Goal: Task Accomplishment & Management: Manage account settings

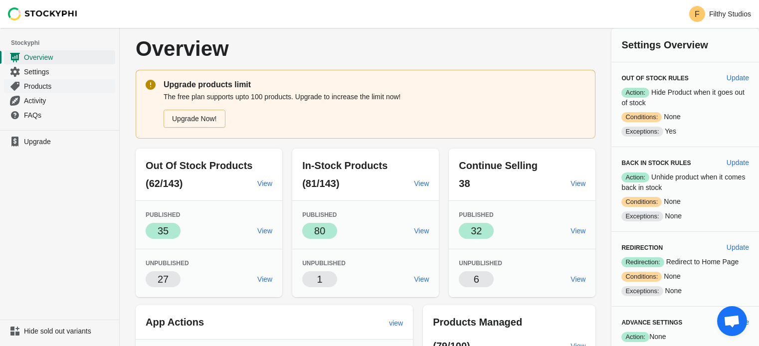
click at [36, 84] on span "Products" at bounding box center [68, 86] width 89 height 10
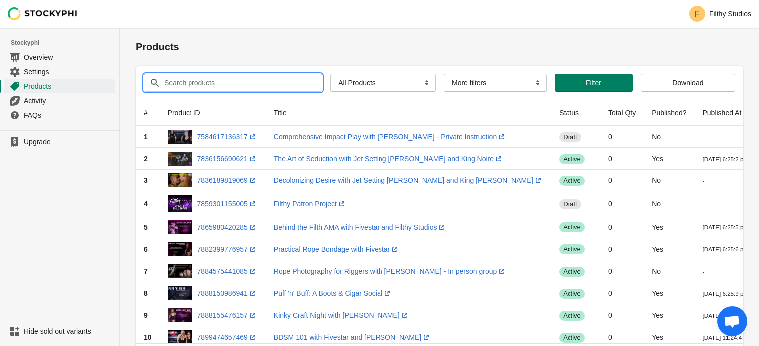
click at [195, 85] on input "Search products" at bounding box center [234, 83] width 141 height 18
type input "f"
type input "donation"
click at [136, 28] on button "Submit" at bounding box center [150, 33] width 28 height 10
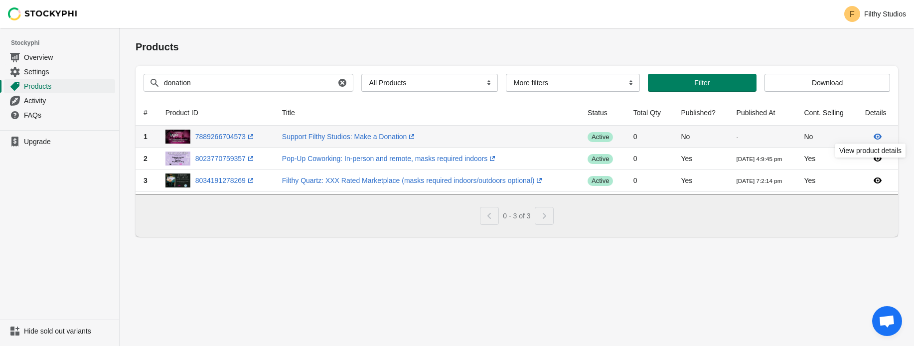
click at [766, 136] on icon at bounding box center [878, 137] width 8 height 6
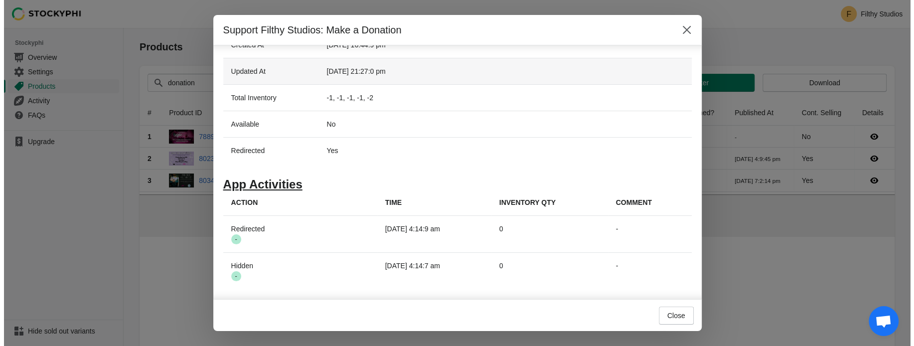
scroll to position [376, 0]
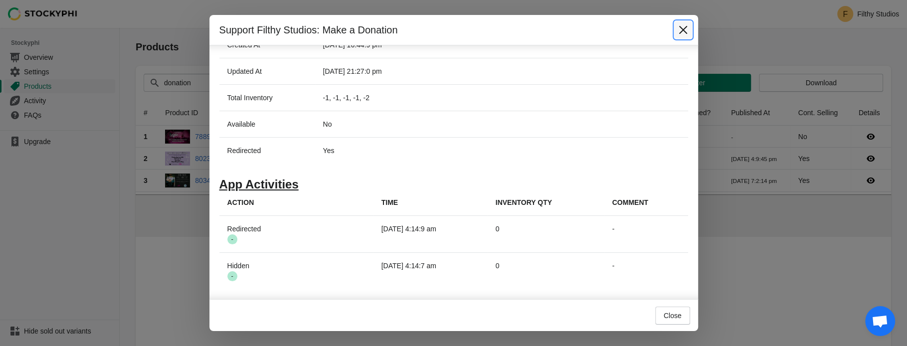
click at [682, 29] on icon "Close" at bounding box center [683, 30] width 8 height 8
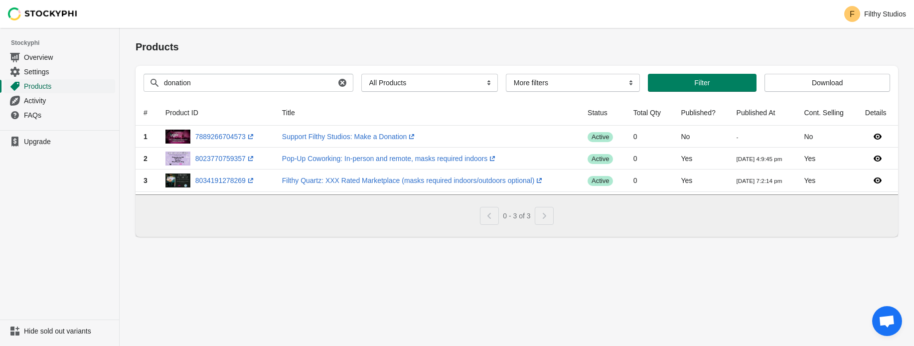
click at [37, 81] on span "Products" at bounding box center [68, 86] width 89 height 10
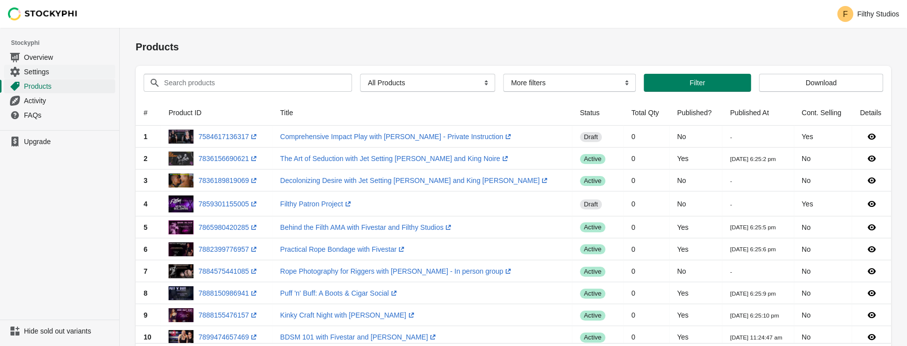
click at [35, 72] on span "Settings" at bounding box center [68, 72] width 89 height 10
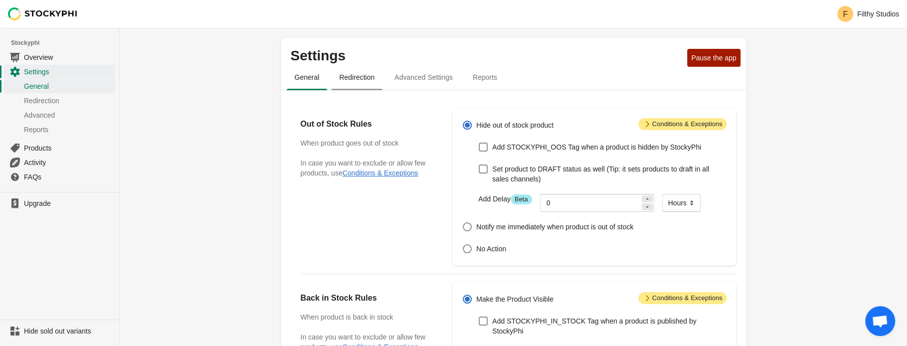
click at [366, 81] on span "Redirection" at bounding box center [356, 77] width 51 height 18
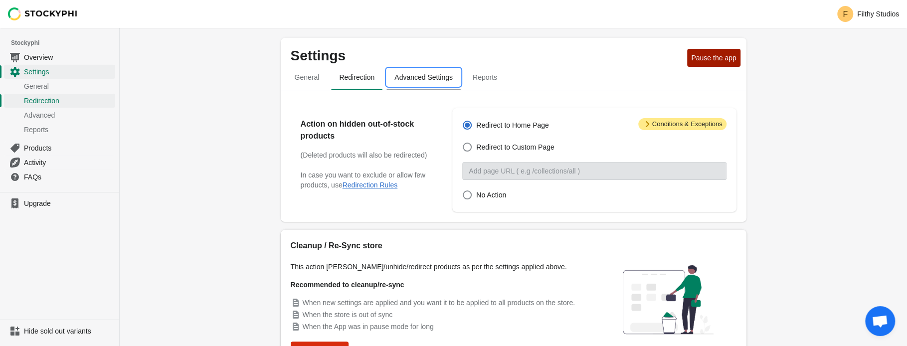
click at [425, 75] on span "Advanced Settings" at bounding box center [423, 77] width 74 height 18
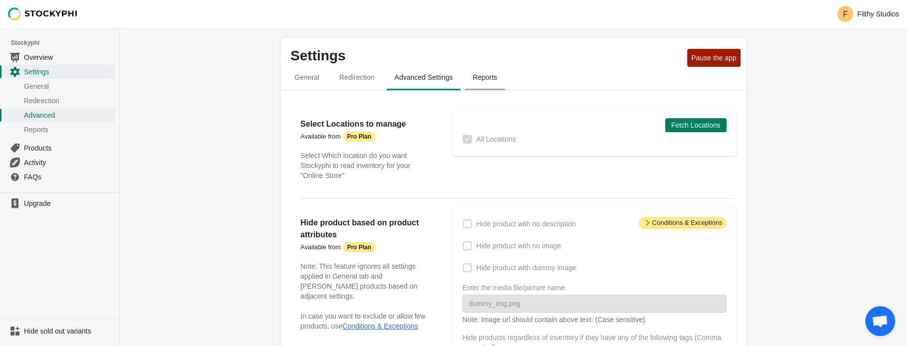
click at [485, 75] on span "Reports" at bounding box center [485, 77] width 40 height 18
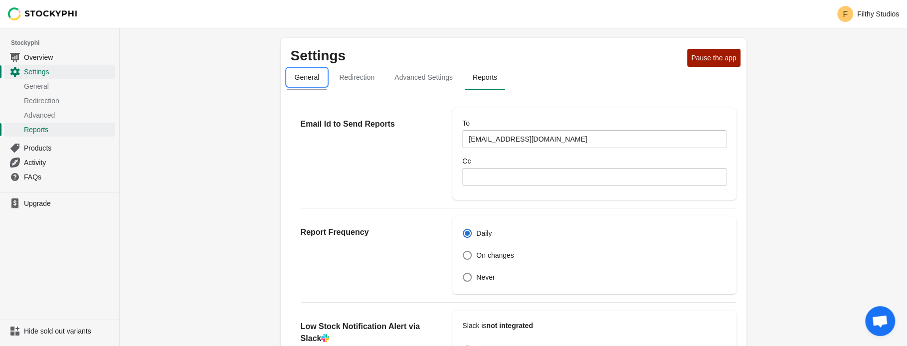
click at [316, 77] on span "General" at bounding box center [307, 77] width 41 height 18
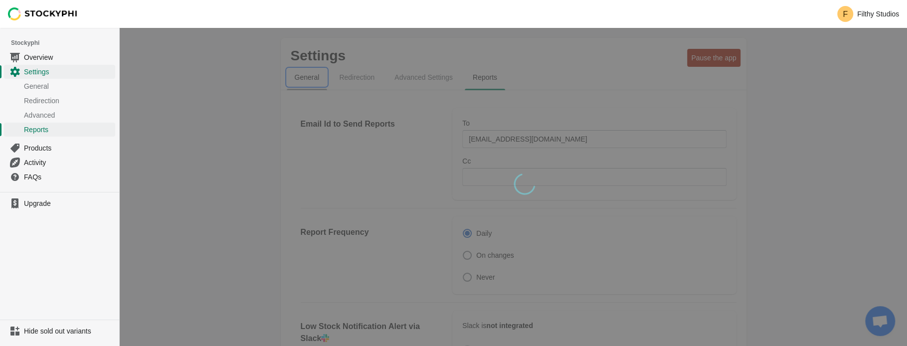
select select "hours"
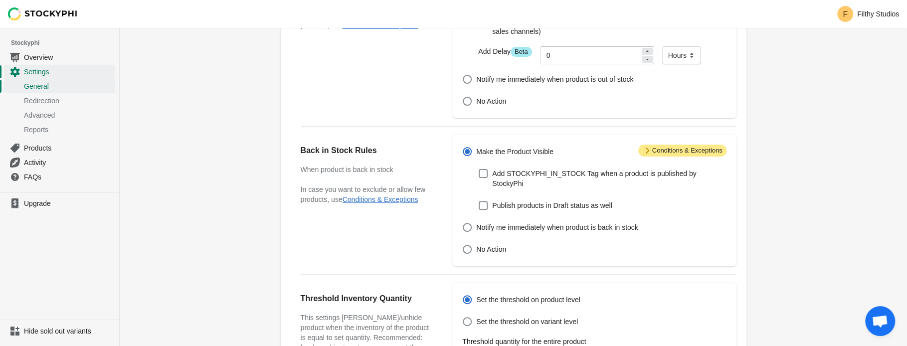
scroll to position [150, 0]
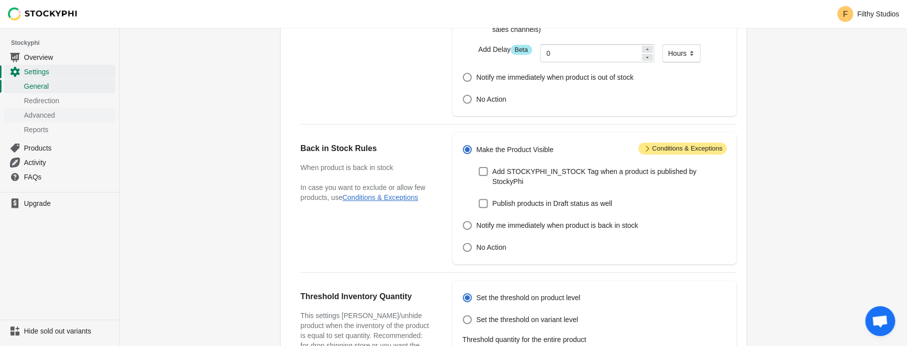
click at [54, 114] on span "Advanced" at bounding box center [68, 115] width 89 height 10
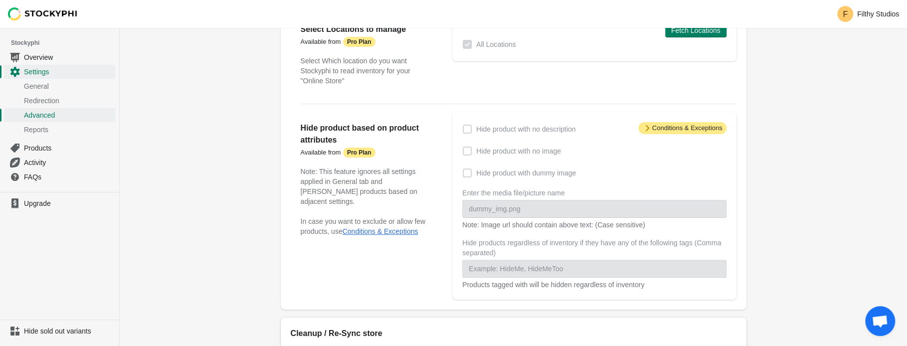
scroll to position [199, 0]
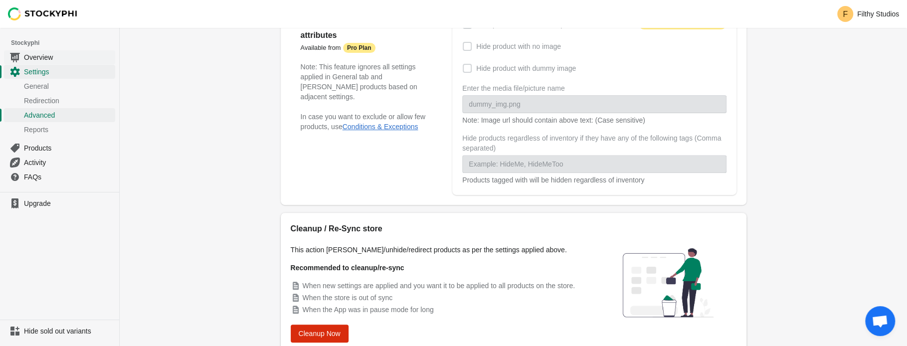
click at [33, 58] on span "Overview" at bounding box center [68, 57] width 89 height 10
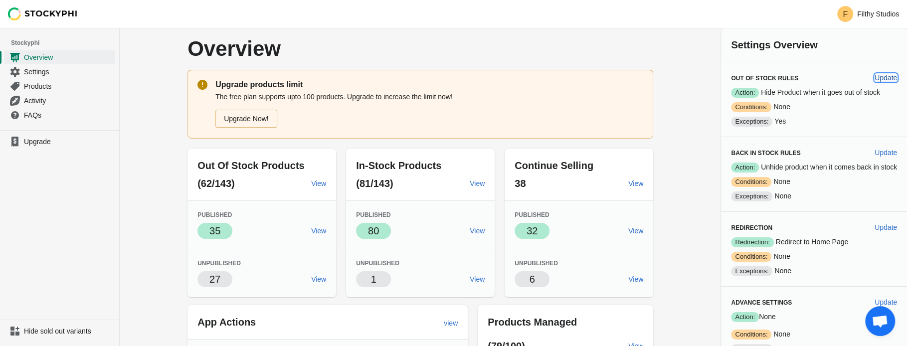
click at [880, 78] on span "Update" at bounding box center [886, 78] width 22 height 8
select select "hours"
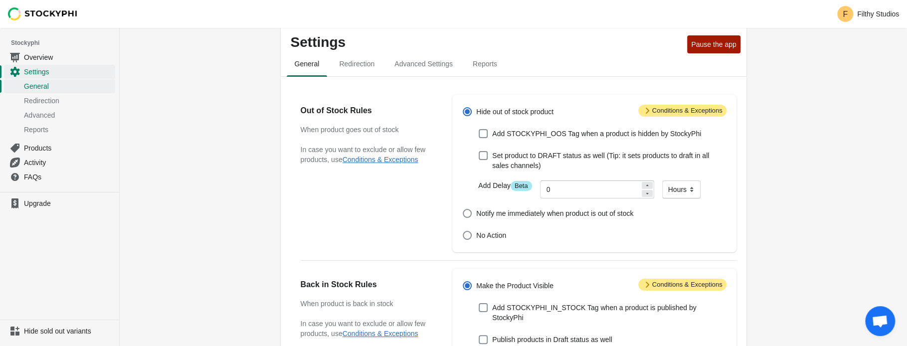
scroll to position [50, 0]
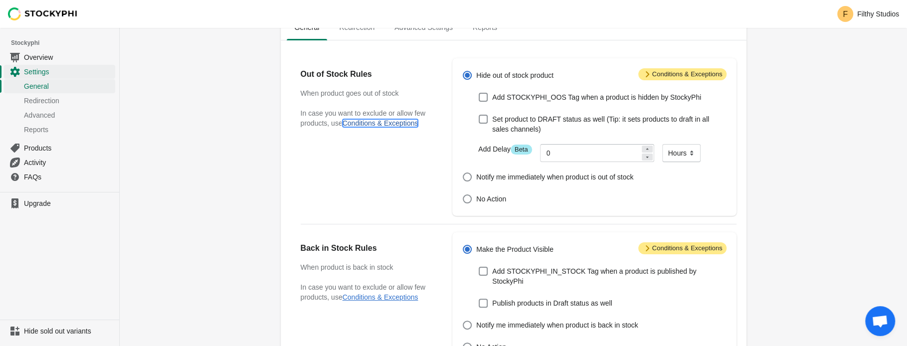
click at [375, 127] on button "Conditions & Exceptions" at bounding box center [381, 123] width 76 height 8
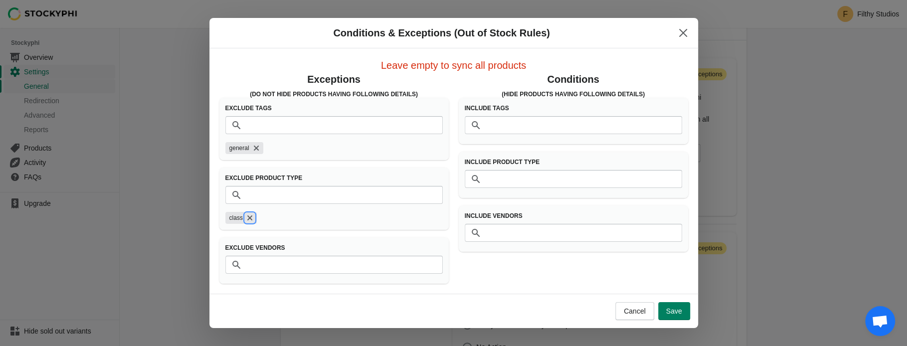
click at [248, 218] on icon "Remove class" at bounding box center [249, 217] width 5 height 5
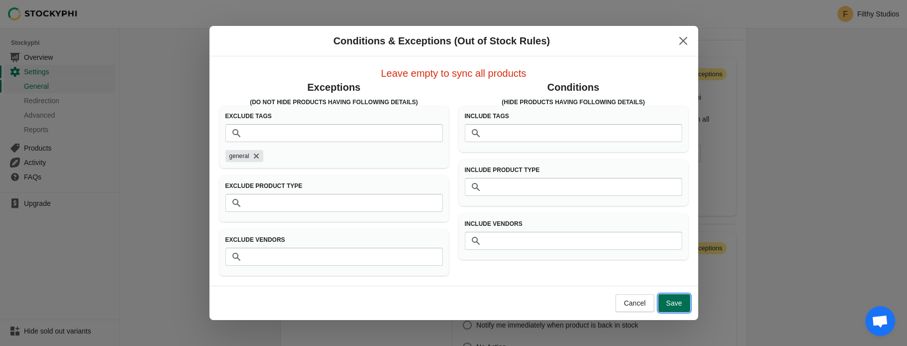
click at [673, 306] on span "Save" at bounding box center [674, 303] width 16 height 8
